Goal: Use online tool/utility: Utilize a website feature to perform a specific function

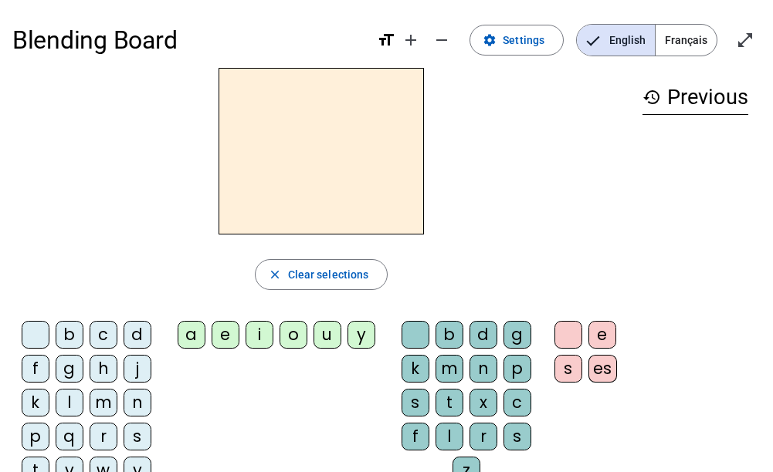
scroll to position [22, 0]
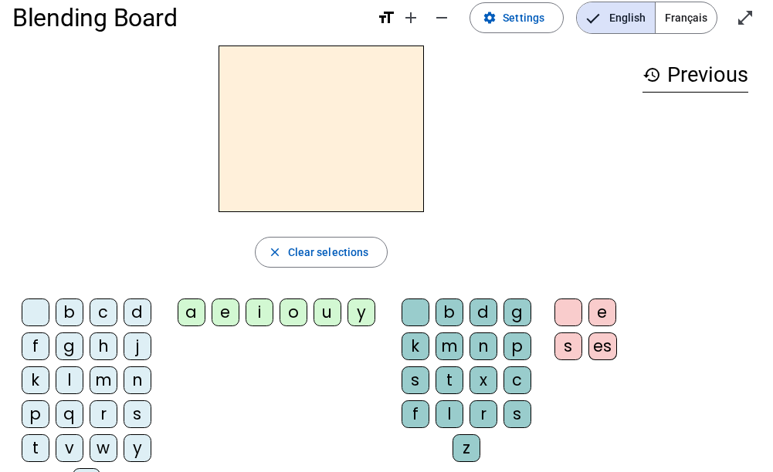
click at [140, 313] on div "d" at bounding box center [137, 313] width 28 height 28
click at [329, 316] on div "u" at bounding box center [327, 313] width 28 height 28
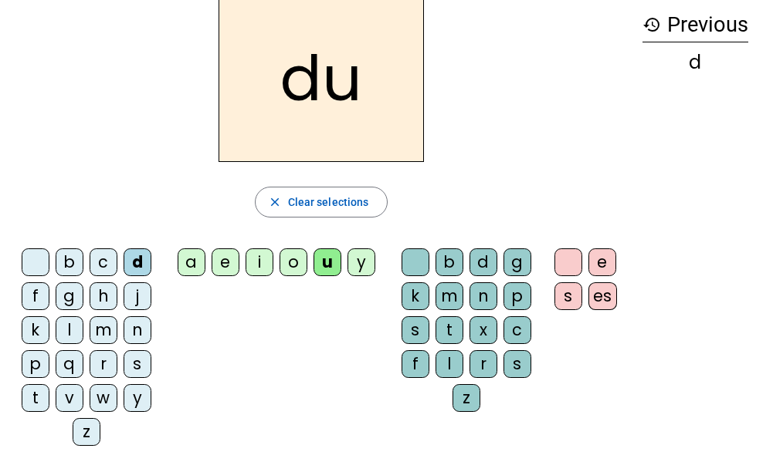
scroll to position [73, 0]
click at [73, 257] on div "b" at bounding box center [70, 262] width 28 height 28
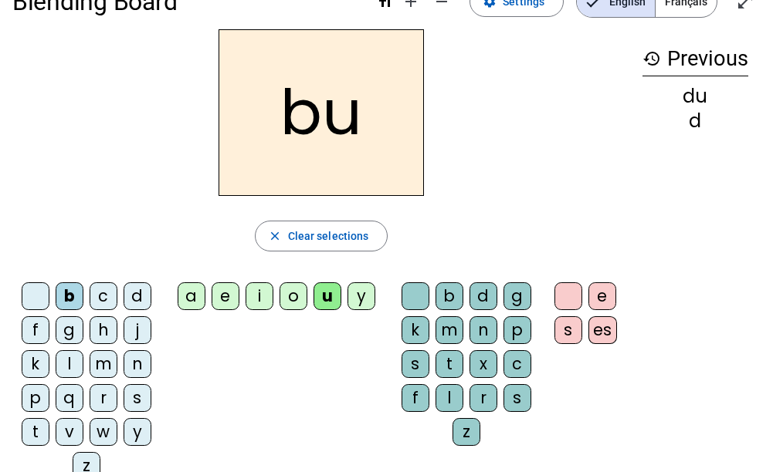
scroll to position [36, 0]
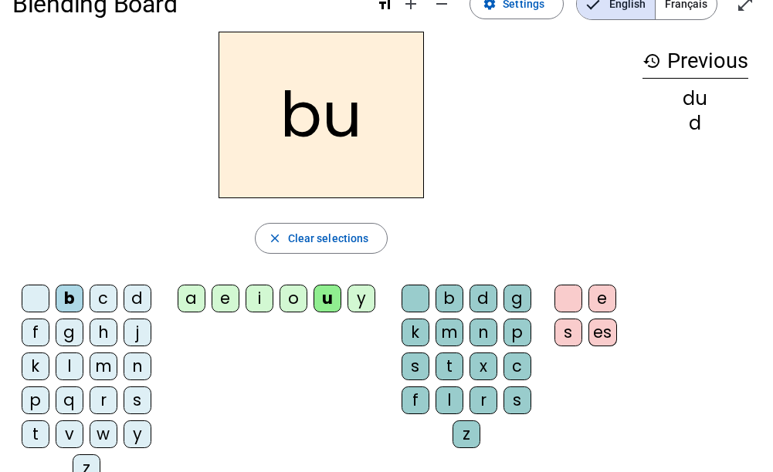
click at [33, 435] on div "t" at bounding box center [36, 435] width 28 height 28
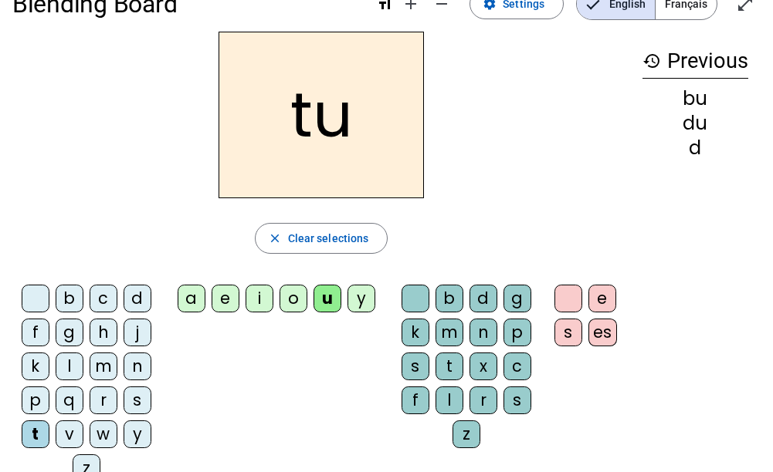
click at [146, 391] on div "s" at bounding box center [137, 401] width 28 height 28
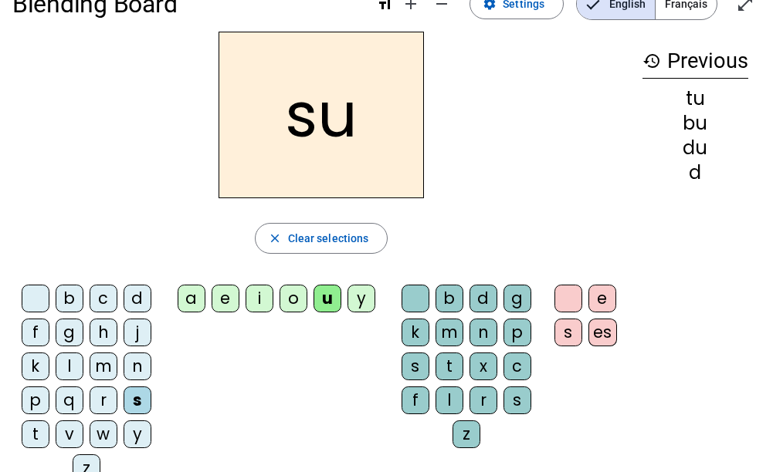
click at [596, 289] on div "e" at bounding box center [602, 299] width 28 height 28
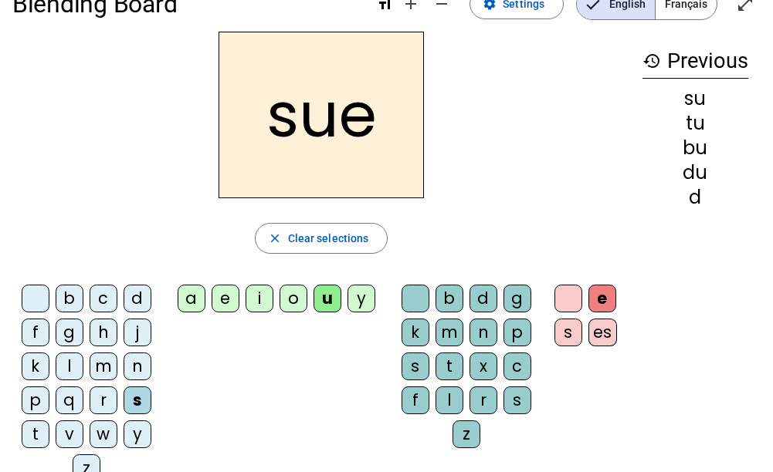
click at [600, 299] on div "e" at bounding box center [602, 299] width 28 height 28
click at [568, 298] on div at bounding box center [568, 299] width 28 height 28
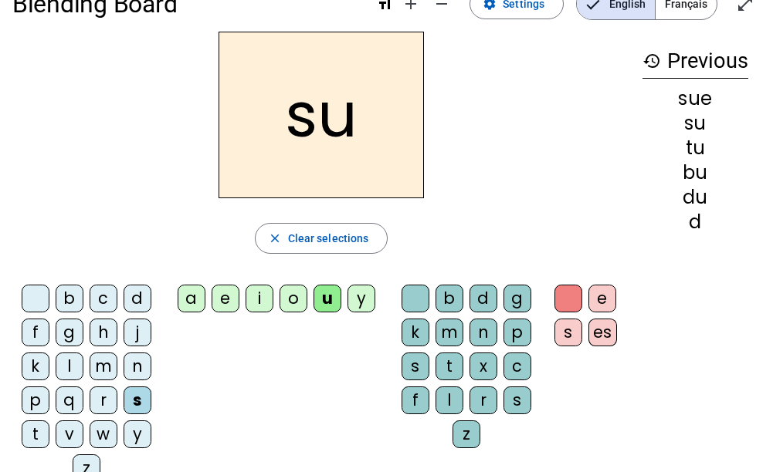
click at [221, 292] on div "e" at bounding box center [225, 299] width 28 height 28
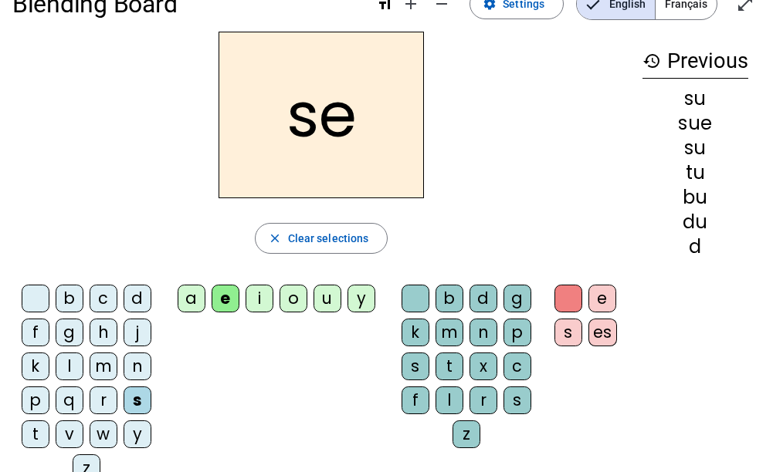
click at [194, 294] on div "a" at bounding box center [192, 299] width 28 height 28
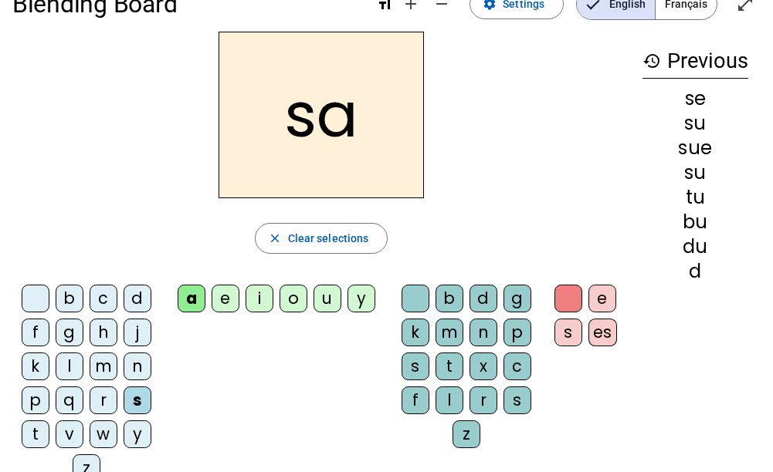
click at [515, 367] on div "c" at bounding box center [517, 367] width 28 height 28
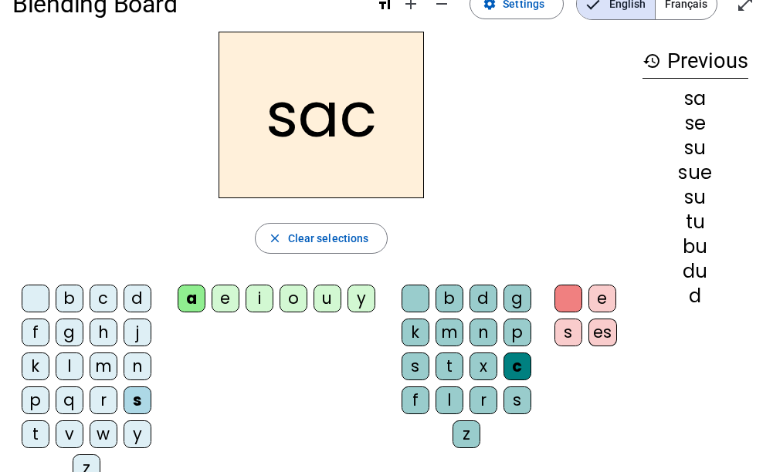
click at [72, 355] on div "l" at bounding box center [70, 367] width 28 height 28
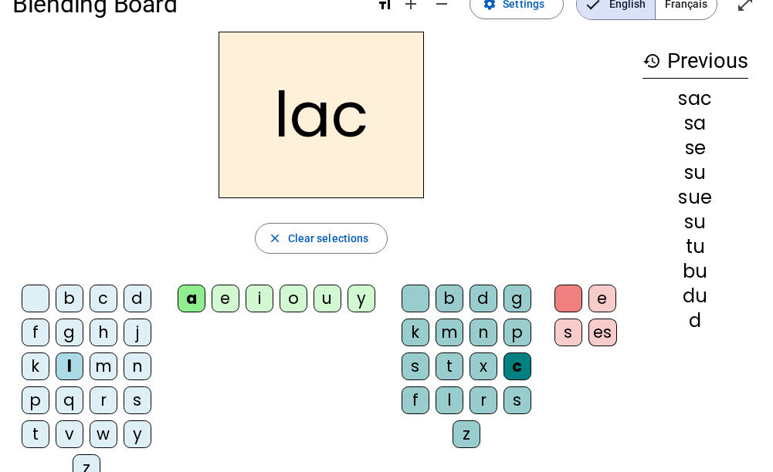
click at [521, 371] on div "c" at bounding box center [517, 367] width 28 height 28
click at [418, 300] on div at bounding box center [415, 299] width 28 height 28
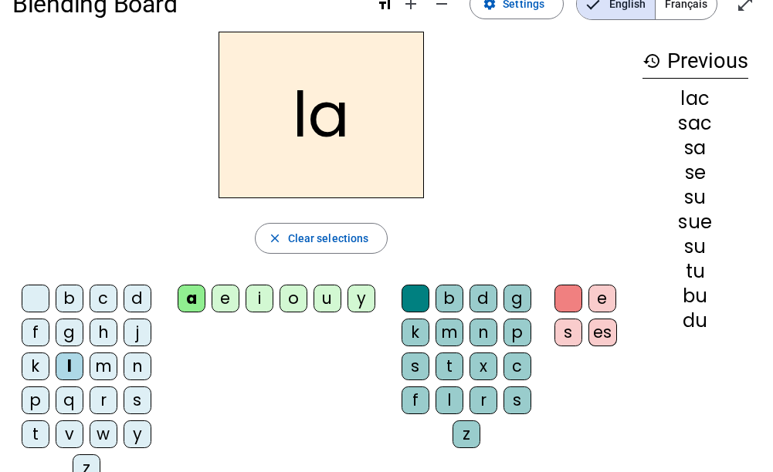
click at [113, 359] on div "m" at bounding box center [104, 367] width 28 height 28
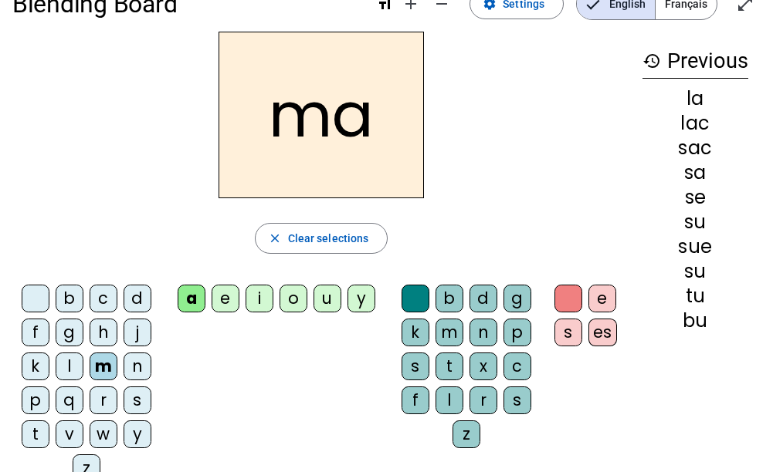
click at [452, 394] on div "l" at bounding box center [449, 401] width 28 height 28
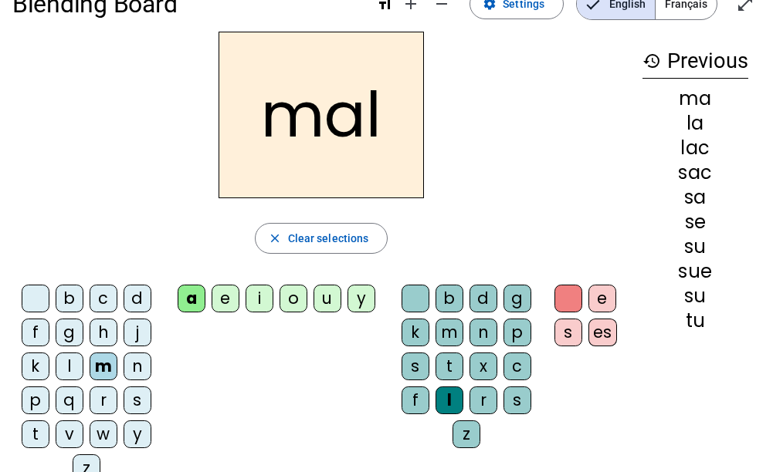
click at [76, 289] on div "b" at bounding box center [70, 299] width 28 height 28
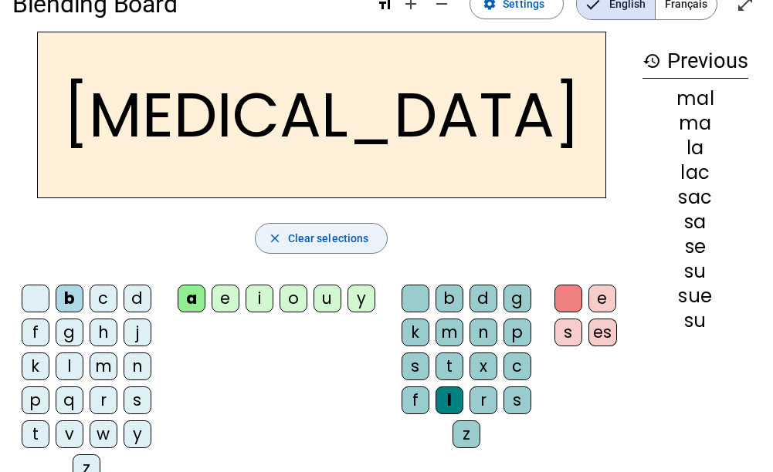
click at [309, 237] on span "Clear selections" at bounding box center [328, 238] width 81 height 19
